Goal: Transaction & Acquisition: Purchase product/service

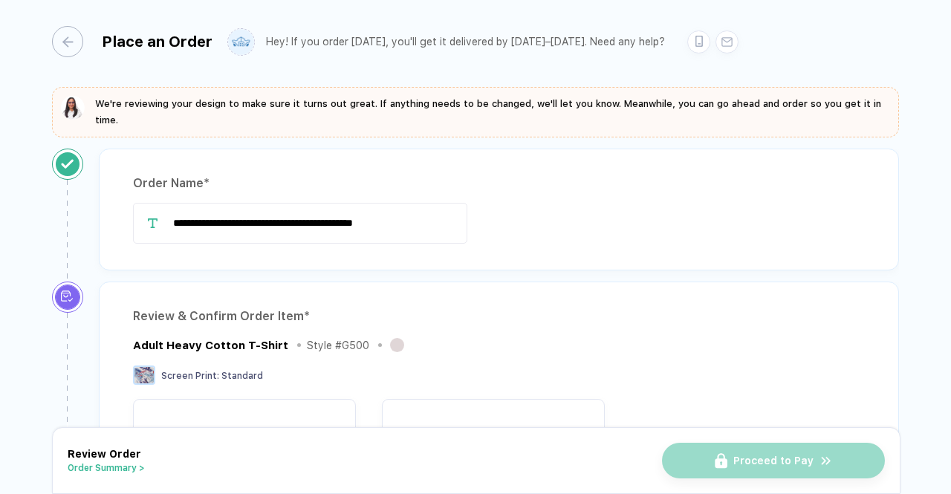
click at [69, 45] on div "button" at bounding box center [67, 41] width 31 height 31
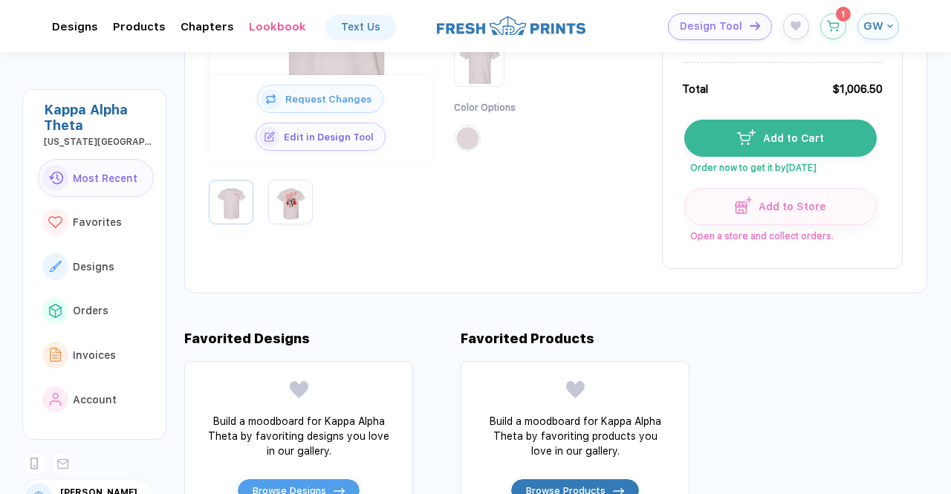
scroll to position [309, 0]
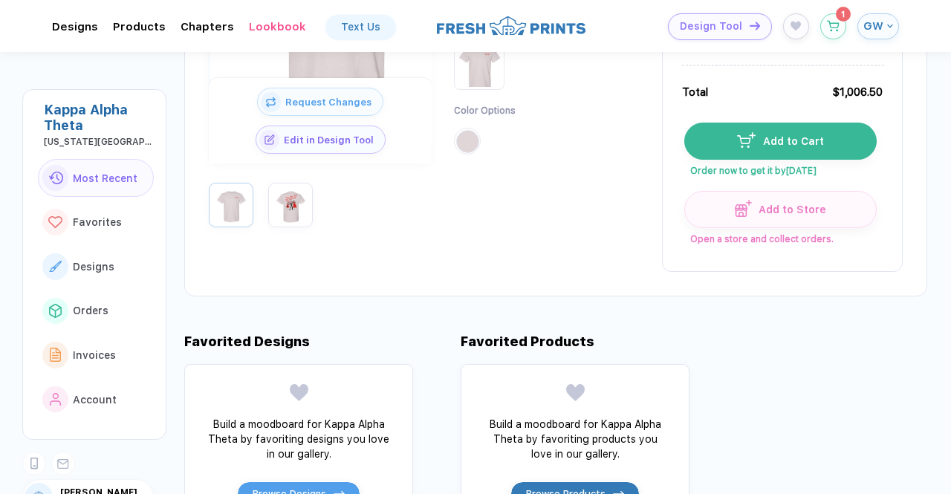
click at [829, 21] on icon "button" at bounding box center [833, 26] width 13 height 11
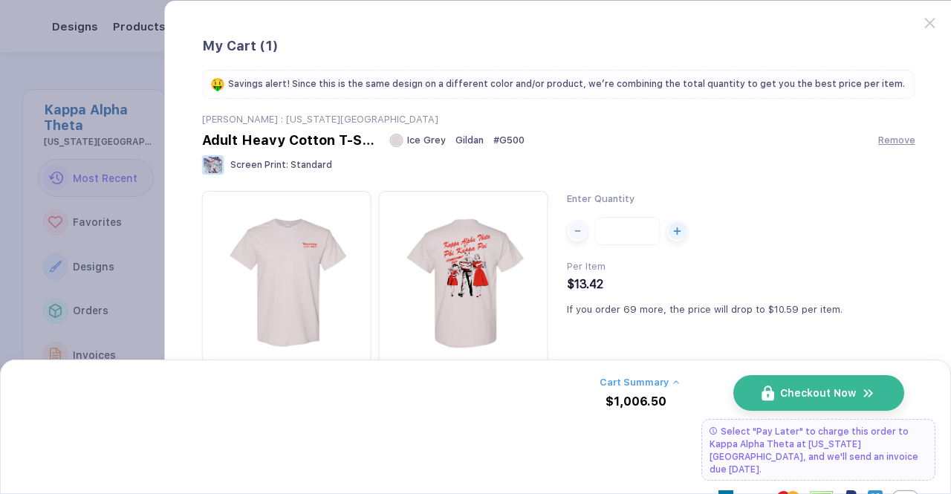
click at [883, 137] on span "Remove" at bounding box center [896, 139] width 37 height 11
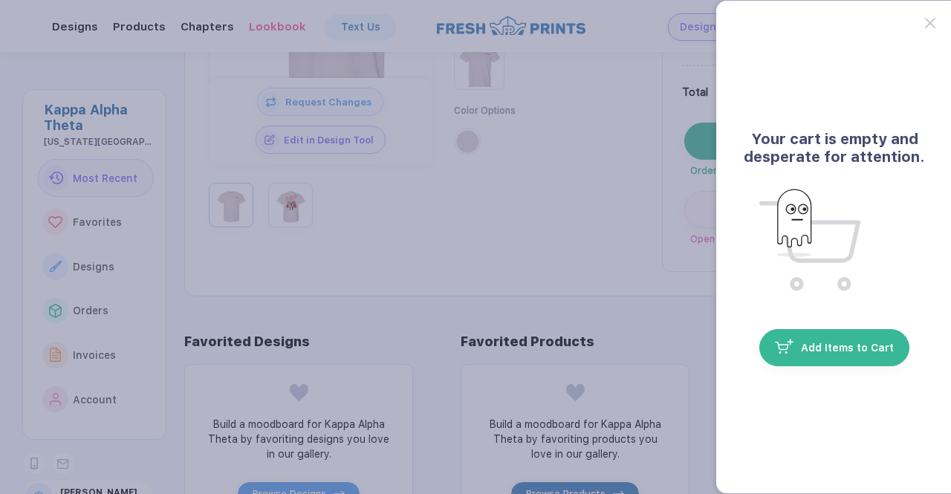
click at [615, 198] on button "button" at bounding box center [475, 247] width 951 height 494
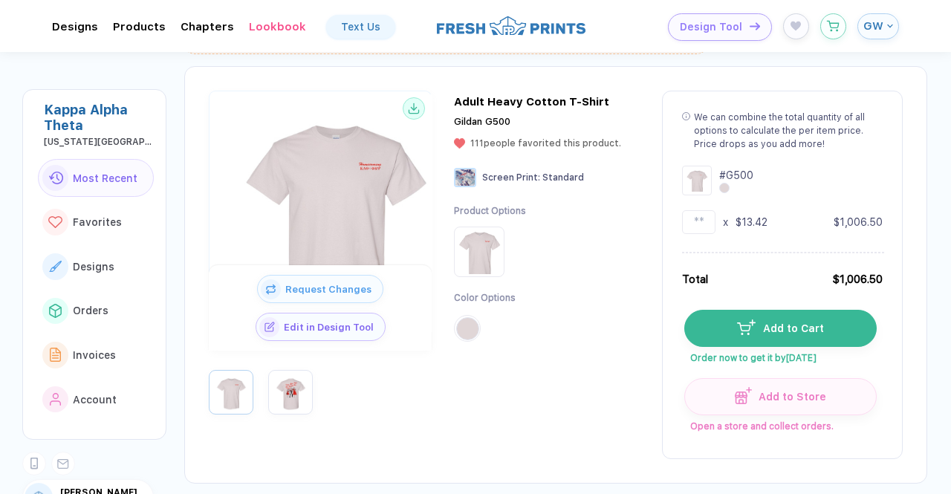
scroll to position [126, 0]
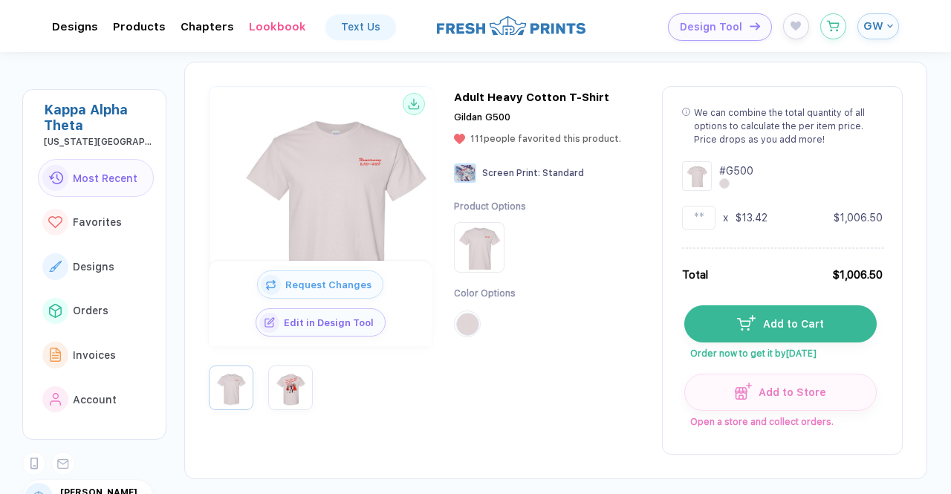
click at [308, 384] on button "button" at bounding box center [290, 388] width 45 height 45
click at [302, 381] on img "button" at bounding box center [290, 387] width 37 height 37
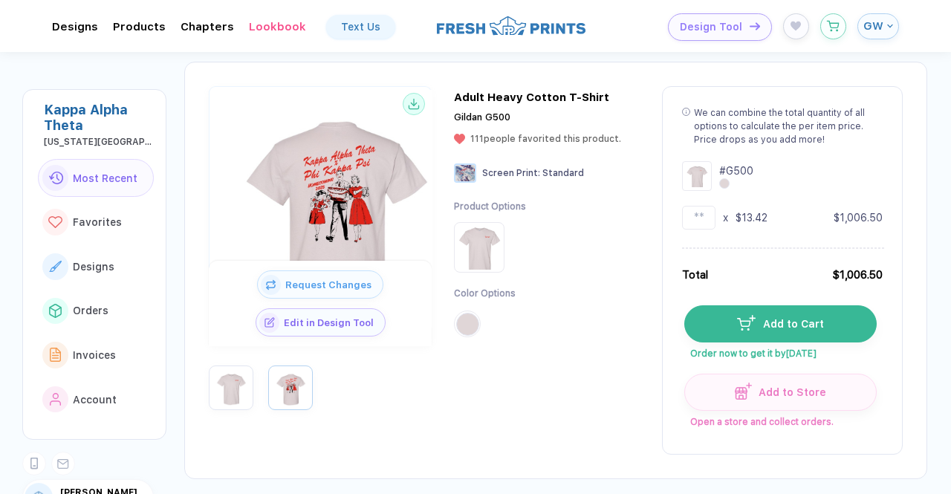
click at [230, 401] on img "button" at bounding box center [231, 387] width 37 height 37
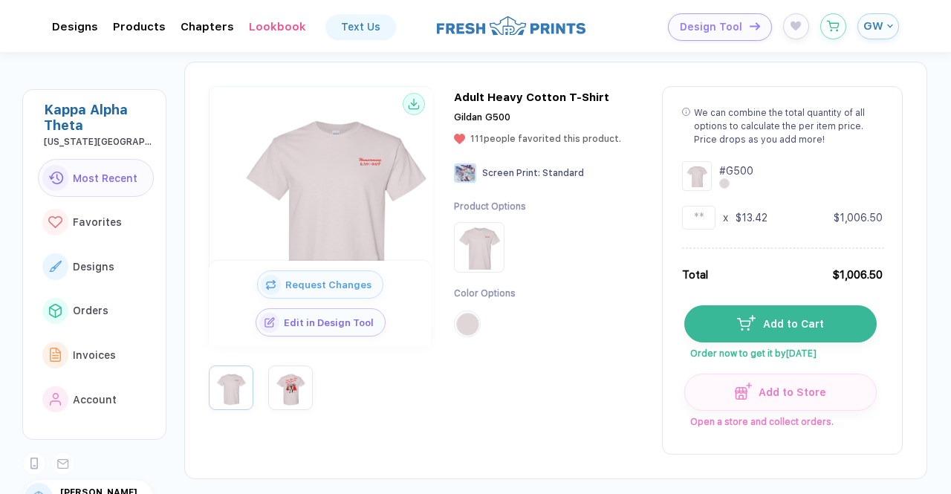
click at [288, 395] on img "button" at bounding box center [290, 387] width 37 height 37
